Goal: Transaction & Acquisition: Purchase product/service

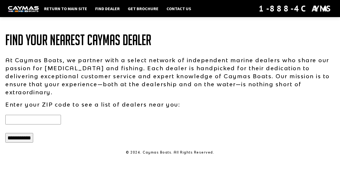
click at [48, 117] on input "text" at bounding box center [33, 120] width 56 height 10
type input "*****"
click at [24, 133] on input "**********" at bounding box center [19, 138] width 28 height 10
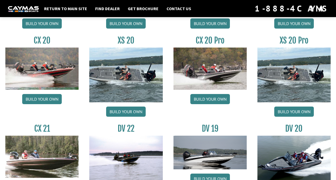
scroll to position [508, 0]
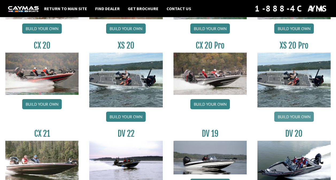
click at [295, 116] on link "Build your own" at bounding box center [294, 117] width 40 height 10
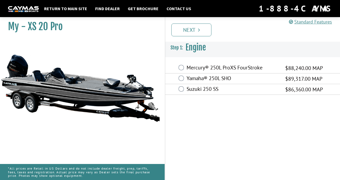
click at [204, 77] on label "Yamaha® 250L SHO" at bounding box center [233, 79] width 92 height 8
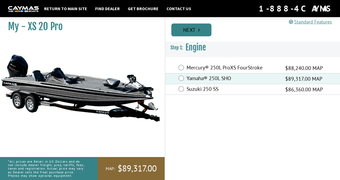
click at [193, 28] on link "Next" at bounding box center [191, 30] width 40 height 13
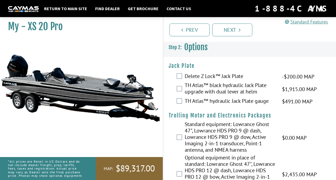
click at [238, 90] on label "TH Atlas™ black hydraulic Jack Plate upgrade with dual lever at helm" at bounding box center [230, 89] width 91 height 14
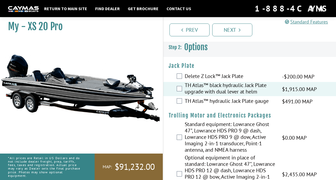
click at [216, 103] on label "TH Atlas™ hydraulic Jack Plate gauge" at bounding box center [230, 102] width 91 height 8
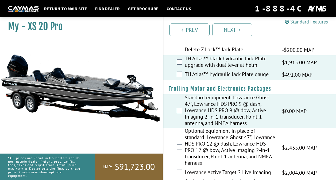
scroll to position [53, 0]
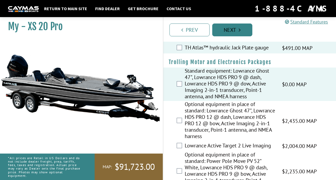
click at [237, 30] on link "Next" at bounding box center [232, 30] width 40 height 13
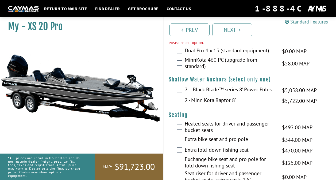
scroll to position [797, 0]
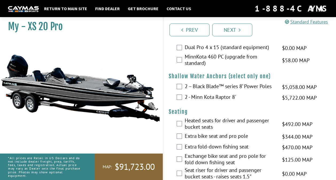
click at [213, 52] on label "Dual Pro 4 x 15 (standard equipment)" at bounding box center [230, 48] width 91 height 8
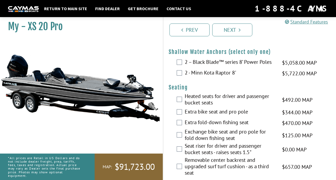
scroll to position [824, 0]
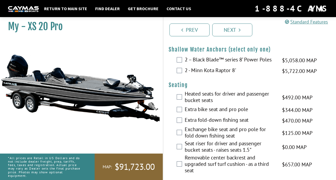
click at [221, 75] on label "2 - Minn Kota Raptor 8'" at bounding box center [230, 71] width 91 height 8
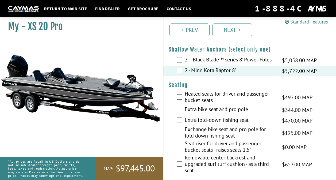
click at [216, 64] on label "2 – Black Blade™ series 8’ Power Poles" at bounding box center [230, 60] width 91 height 8
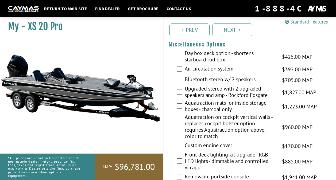
scroll to position [957, 0]
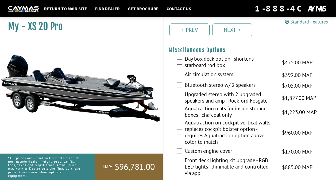
click at [224, 70] on label "Day box deck option - shortens starboard rod box" at bounding box center [230, 63] width 91 height 14
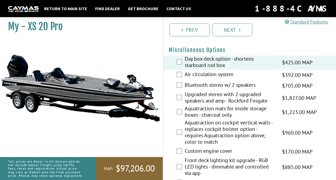
click at [223, 79] on label "Air circulation system" at bounding box center [230, 75] width 91 height 8
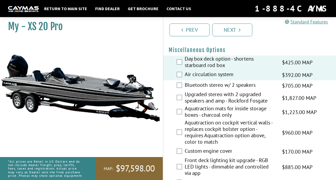
click at [235, 90] on label "Bluetooth stereo w/ 2 speakers" at bounding box center [230, 86] width 91 height 8
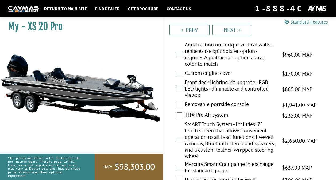
scroll to position [1038, 0]
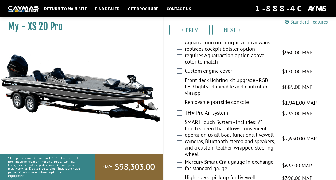
click at [225, 98] on label "Front deck lighting kit upgrade - RGB LED lights - dimmable and controlled via …" at bounding box center [230, 87] width 91 height 21
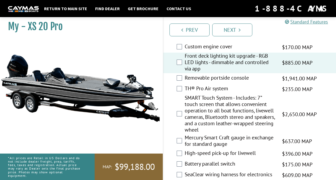
scroll to position [1064, 0]
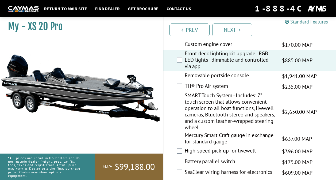
click at [229, 80] on label "Removable portside console" at bounding box center [230, 76] width 91 height 8
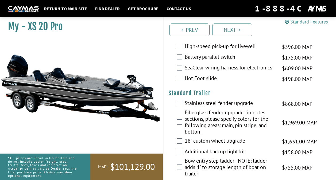
scroll to position [1171, 0]
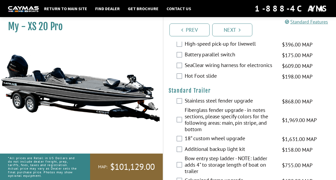
click at [242, 70] on label "SeaClear wiring harness for electronics" at bounding box center [230, 66] width 91 height 8
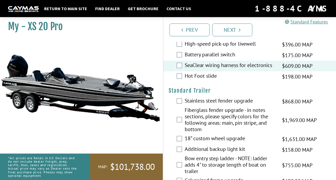
click at [236, 81] on label "Hot Foot slide" at bounding box center [230, 77] width 91 height 8
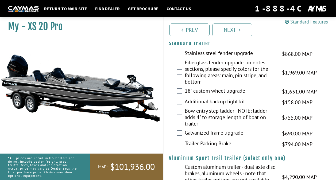
scroll to position [1225, 0]
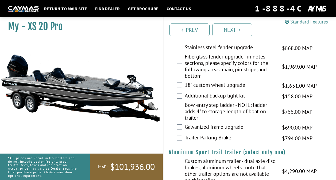
click at [219, 81] on label "Fiberglass fender upgrade - in notes sections, please specify colors for the fo…" at bounding box center [230, 66] width 91 height 27
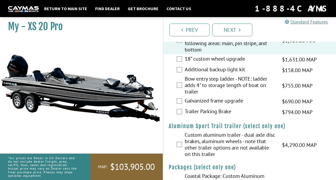
scroll to position [1252, 0]
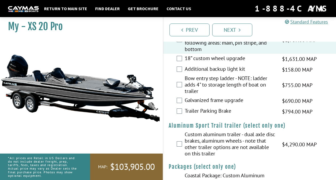
click at [250, 63] on label "18” custom wheel upgrade" at bounding box center [230, 59] width 91 height 8
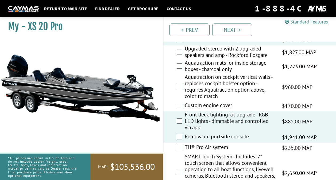
scroll to position [930, 0]
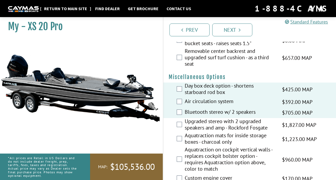
click at [74, 8] on link "Return to main site" at bounding box center [65, 8] width 48 height 7
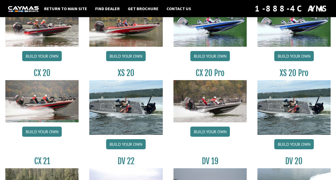
scroll to position [508, 0]
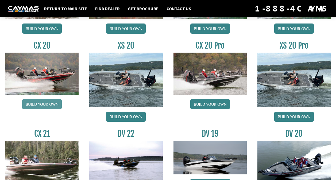
click at [45, 106] on link "Build your own" at bounding box center [42, 104] width 40 height 10
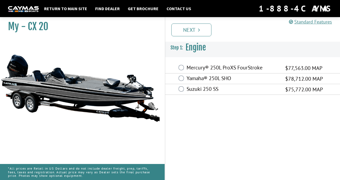
click at [195, 84] on div "Yamaha® 250L SHO $78,712.00 MAP" at bounding box center [252, 79] width 175 height 11
click at [193, 89] on label "Suzuki 250 SS" at bounding box center [233, 90] width 92 height 8
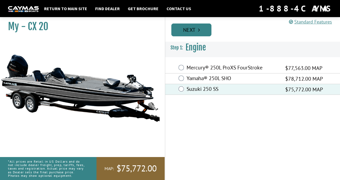
click at [188, 29] on link "Next" at bounding box center [191, 30] width 40 height 13
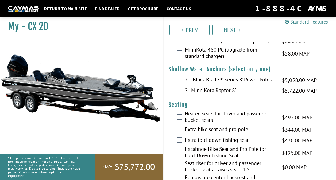
scroll to position [481, 0]
